Goal: Transaction & Acquisition: Purchase product/service

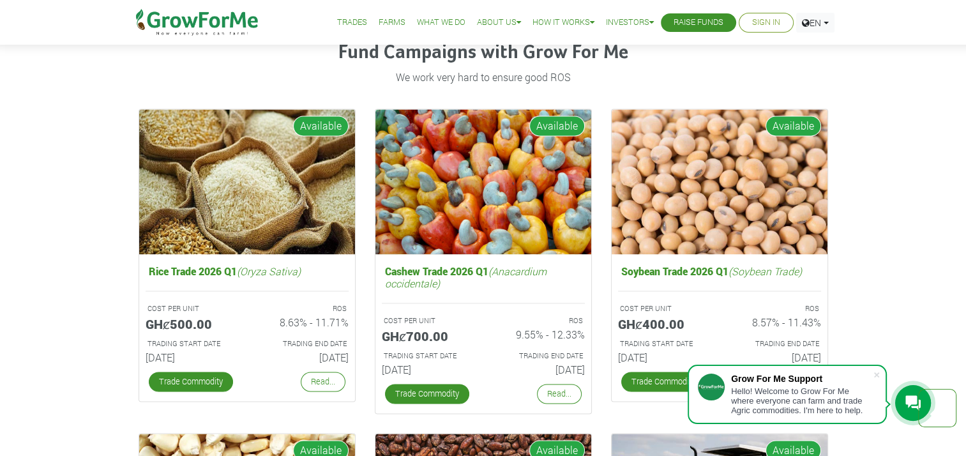
scroll to position [1789, 0]
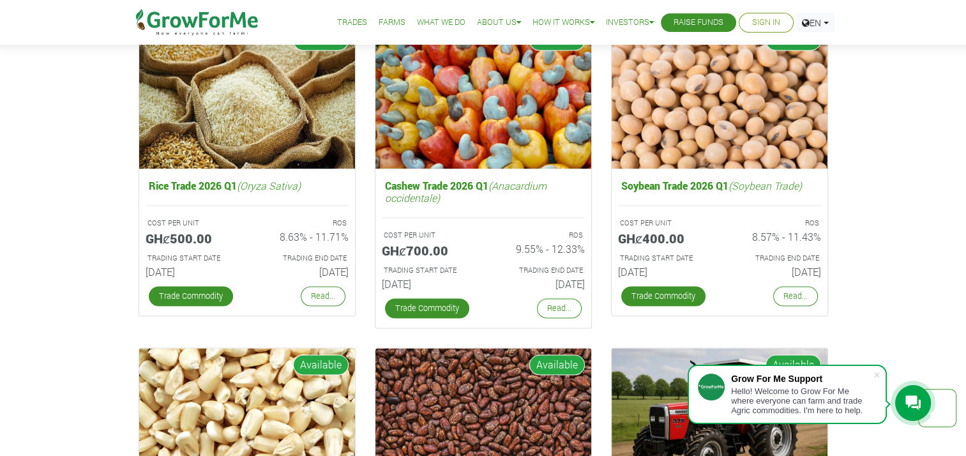
click at [683, 256] on p "TRADING START DATE" at bounding box center [664, 258] width 88 height 11
click at [671, 291] on link "Trade Commodity" at bounding box center [664, 296] width 84 height 20
